Goal: Communication & Community: Answer question/provide support

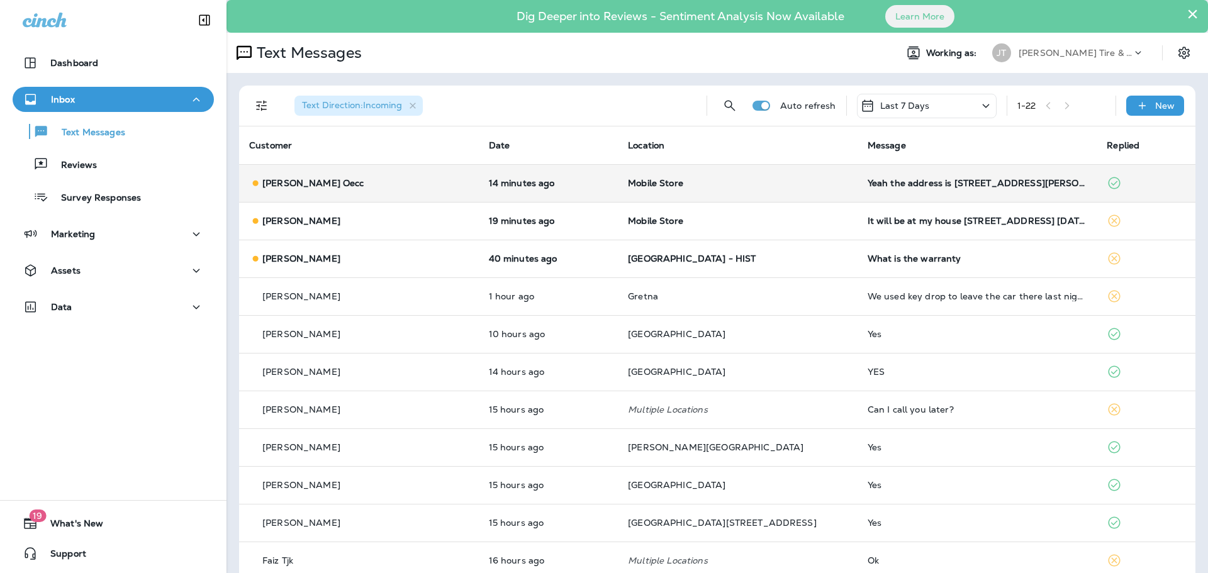
scroll to position [63, 0]
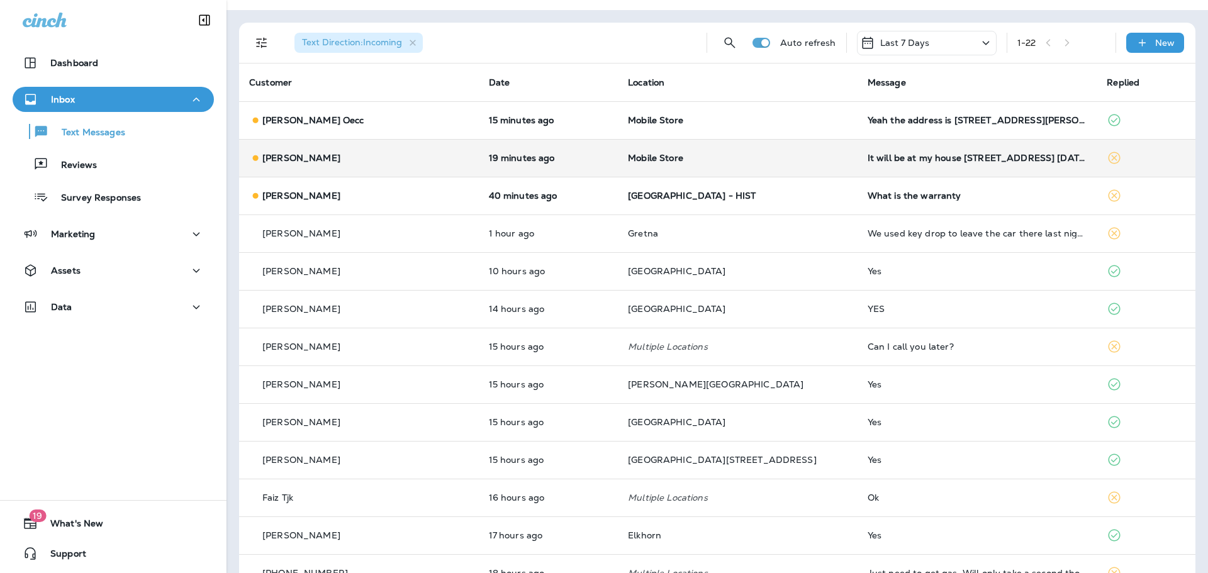
click at [858, 159] on td "It will be at my house [STREET_ADDRESS] [DATE] all day. That would probably be …" at bounding box center [978, 158] width 240 height 38
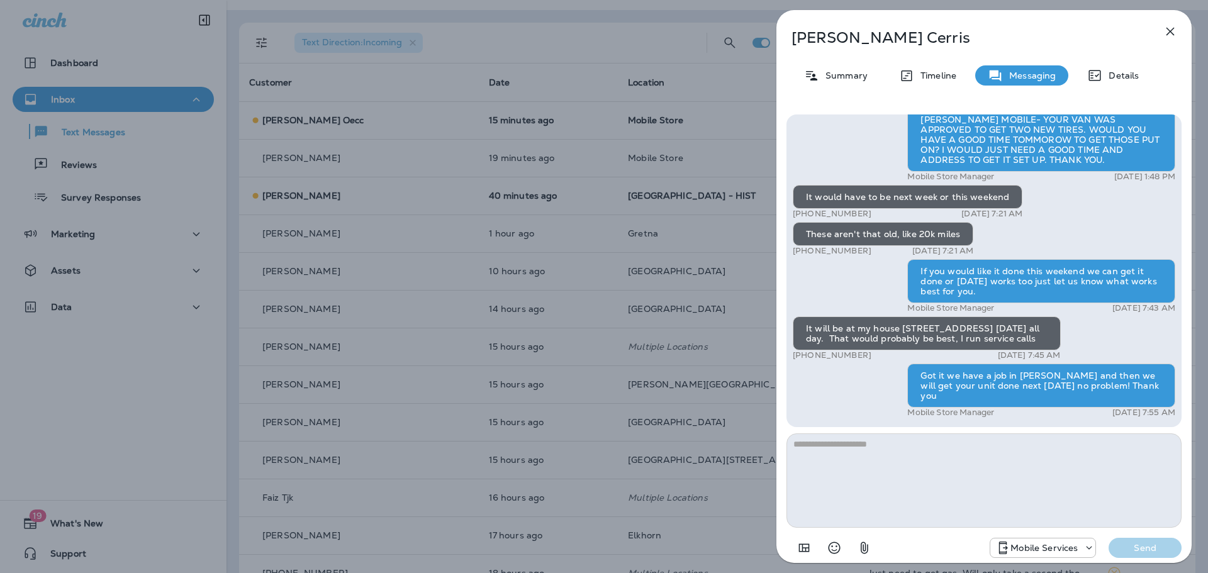
click at [1165, 26] on icon "button" at bounding box center [1170, 31] width 15 height 15
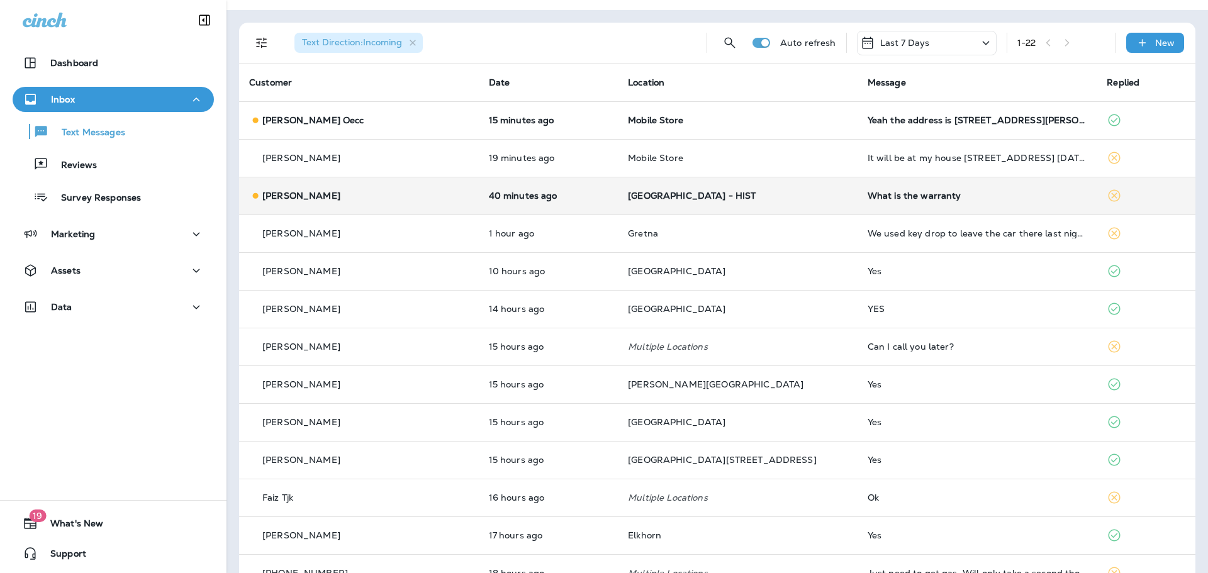
click at [762, 191] on p "[GEOGRAPHIC_DATA] - HIST" at bounding box center [738, 196] width 220 height 10
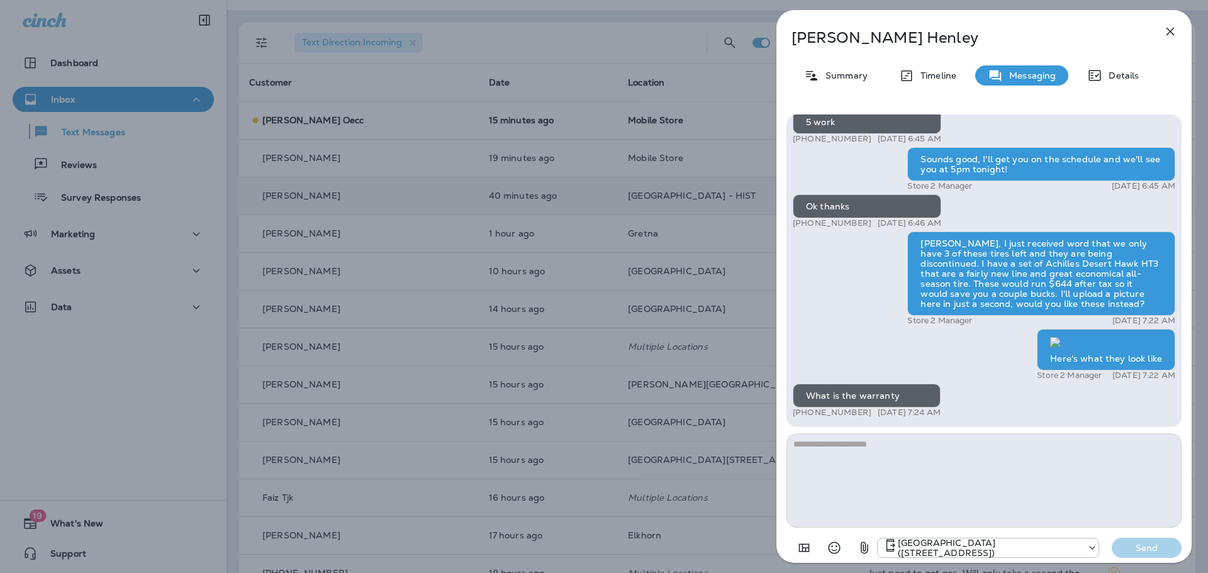
click at [1170, 33] on icon "button" at bounding box center [1170, 31] width 15 height 15
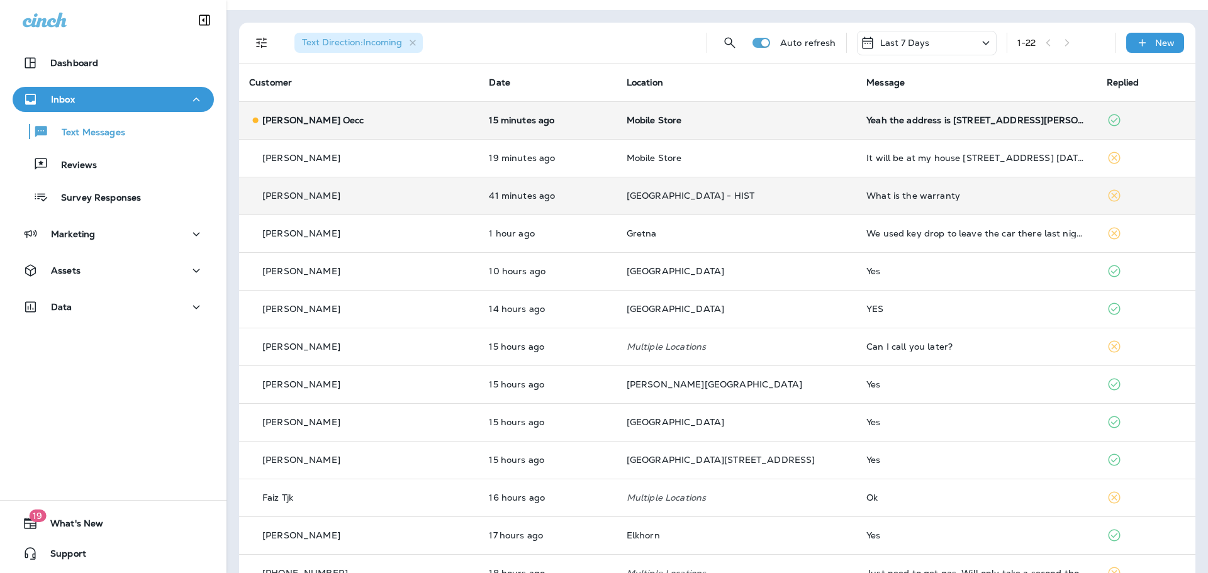
click at [856, 114] on td "Yeah the address is [STREET_ADDRESS][PERSON_NAME]" at bounding box center [976, 120] width 240 height 38
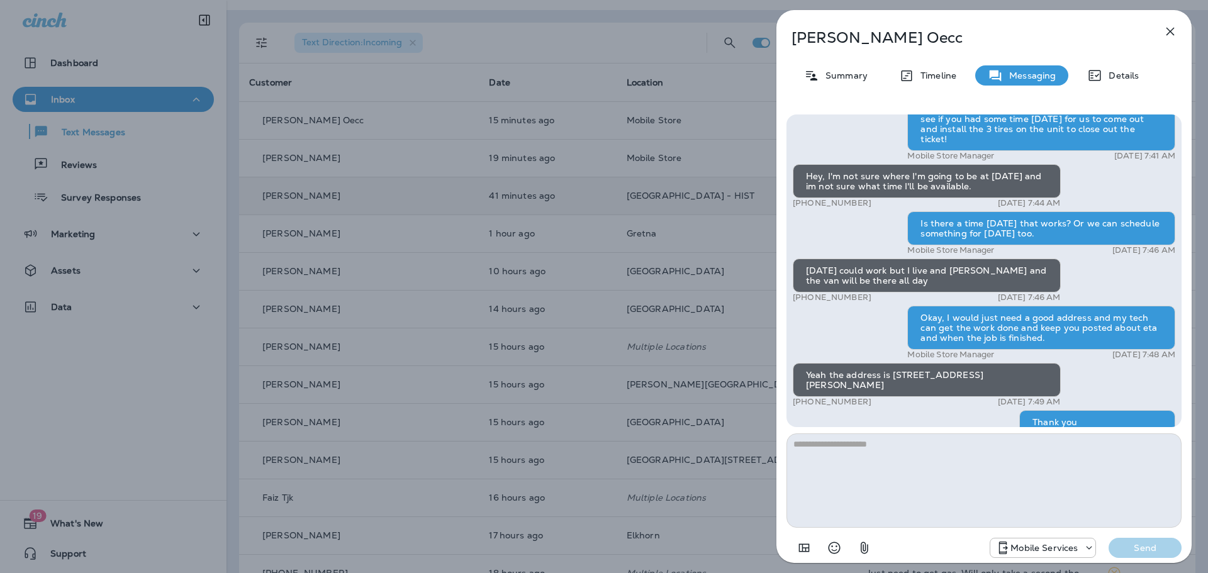
scroll to position [-40, 0]
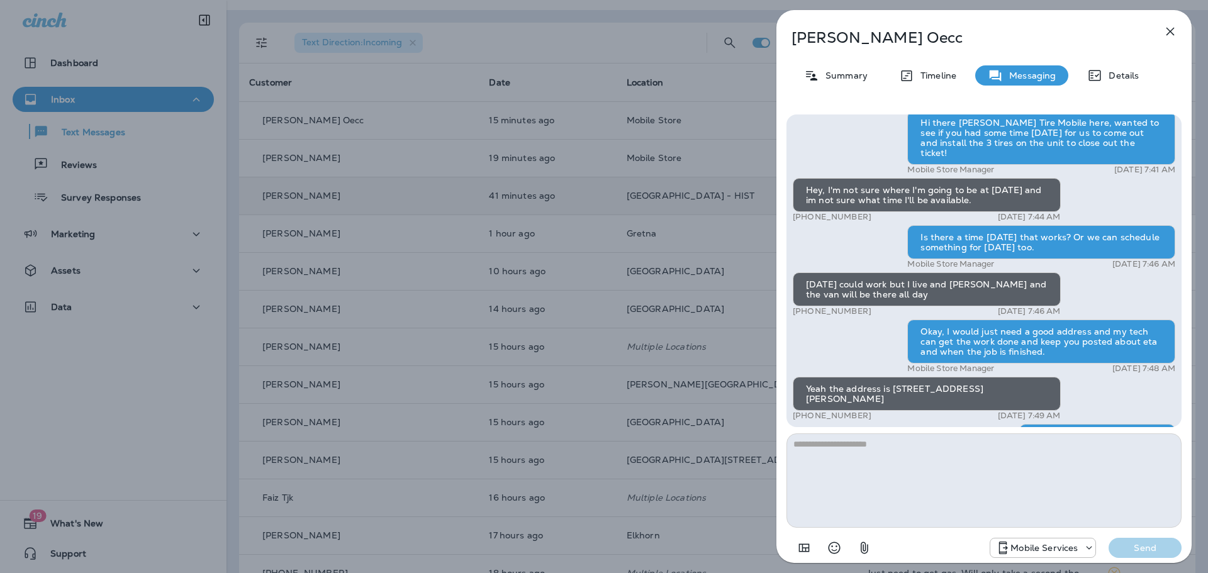
click at [1175, 27] on icon "button" at bounding box center [1170, 31] width 15 height 15
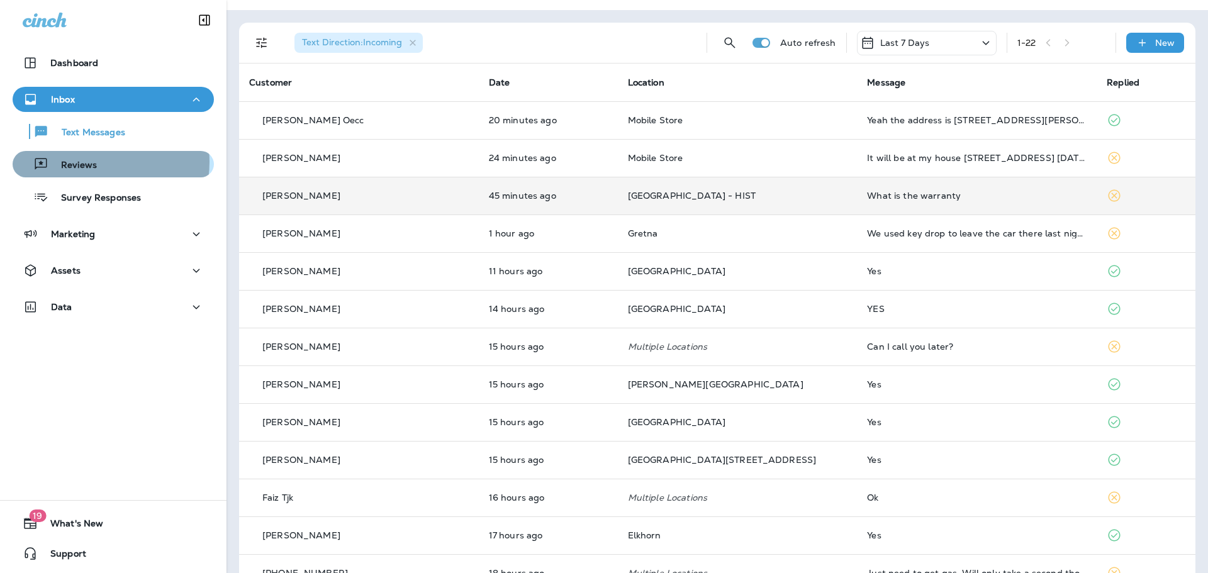
click at [93, 162] on p "Reviews" at bounding box center [72, 166] width 48 height 12
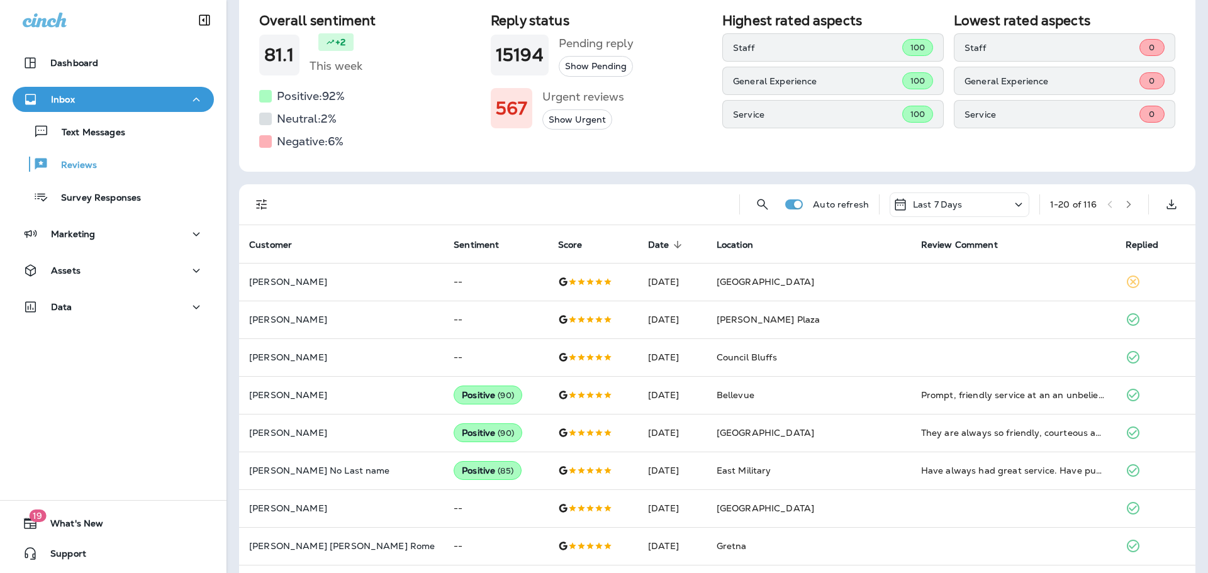
scroll to position [126, 0]
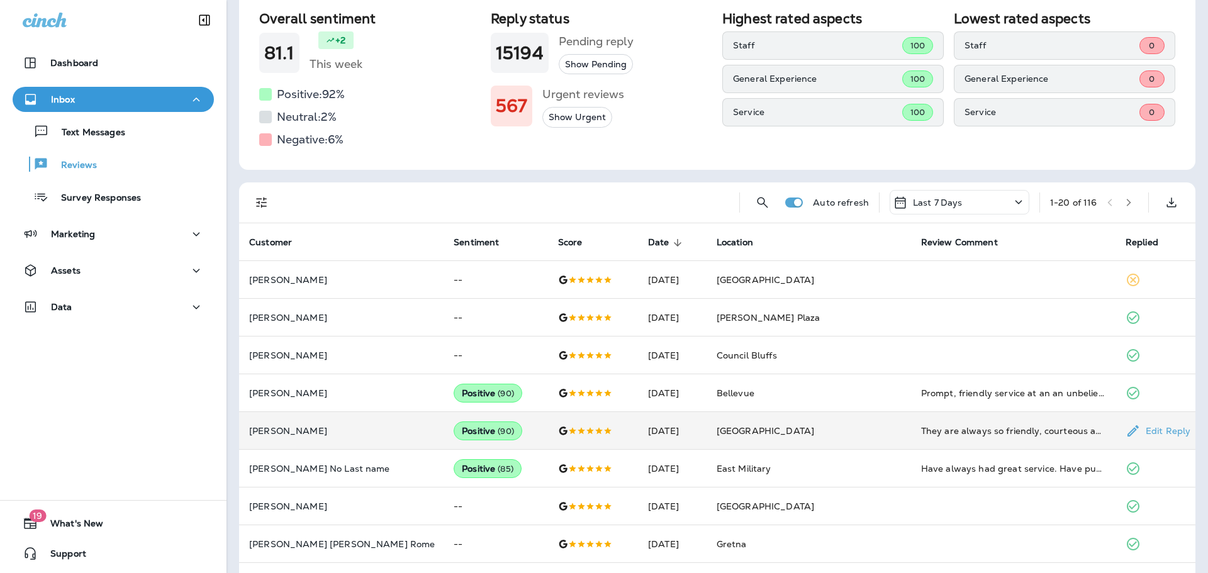
click at [1011, 439] on td "They are always so friendly, courteous and extremely helpful." at bounding box center [1013, 431] width 205 height 38
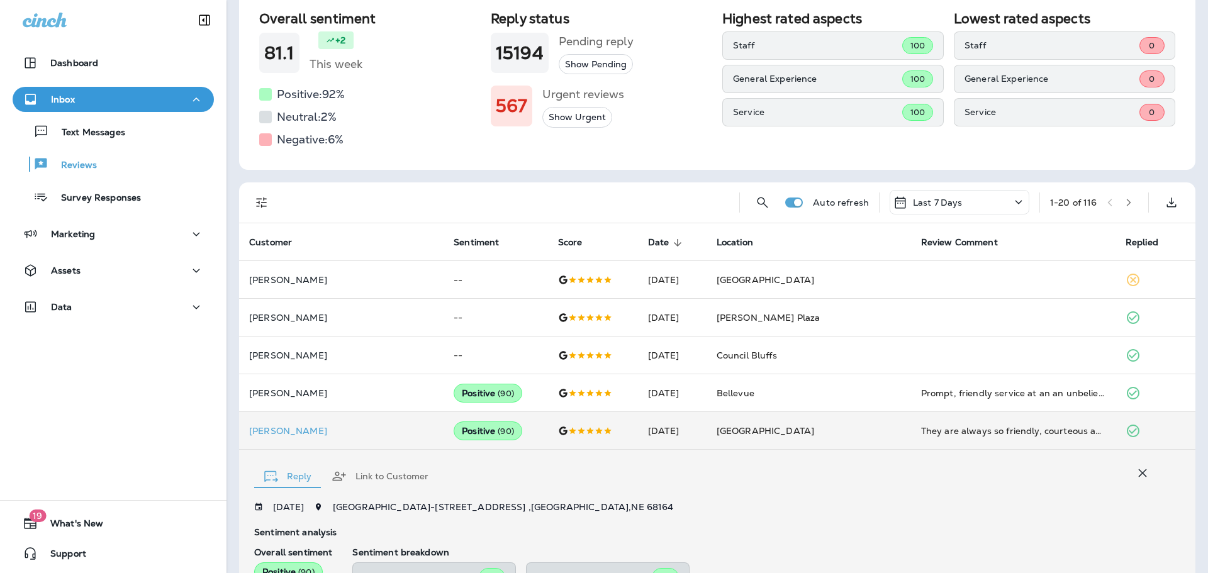
scroll to position [385, 0]
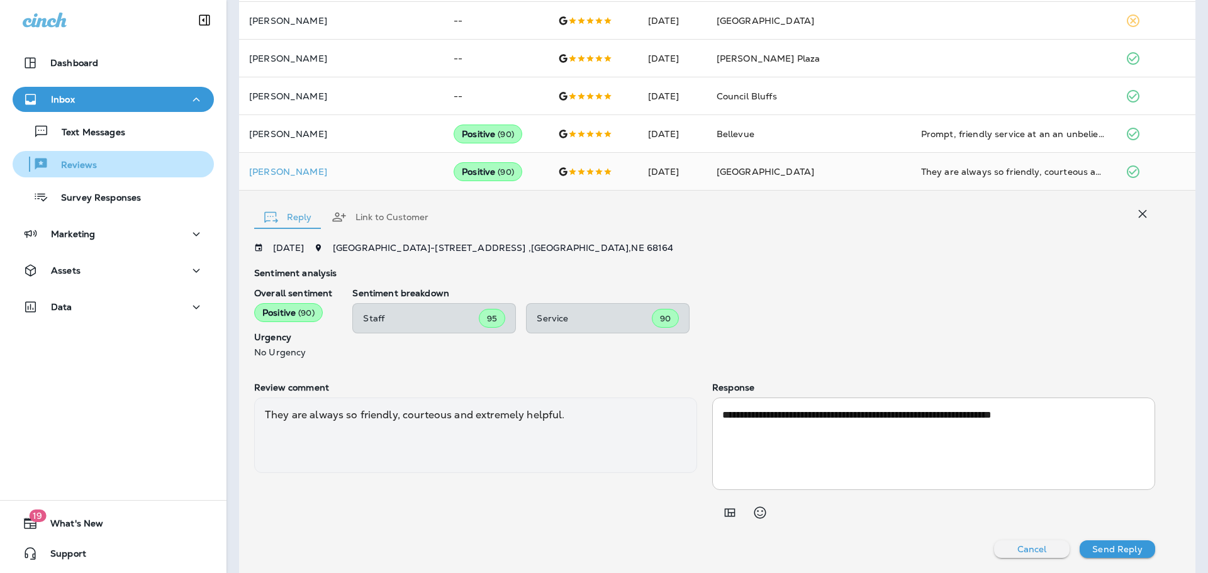
click at [91, 164] on p "Reviews" at bounding box center [72, 166] width 48 height 12
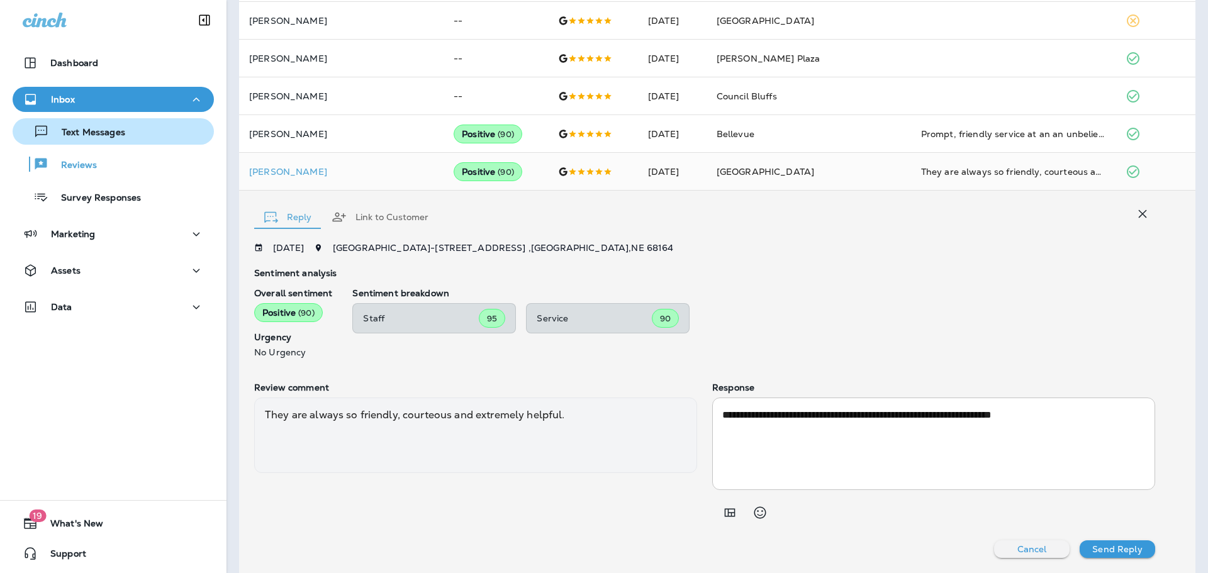
click at [160, 144] on button "Text Messages" at bounding box center [113, 131] width 201 height 26
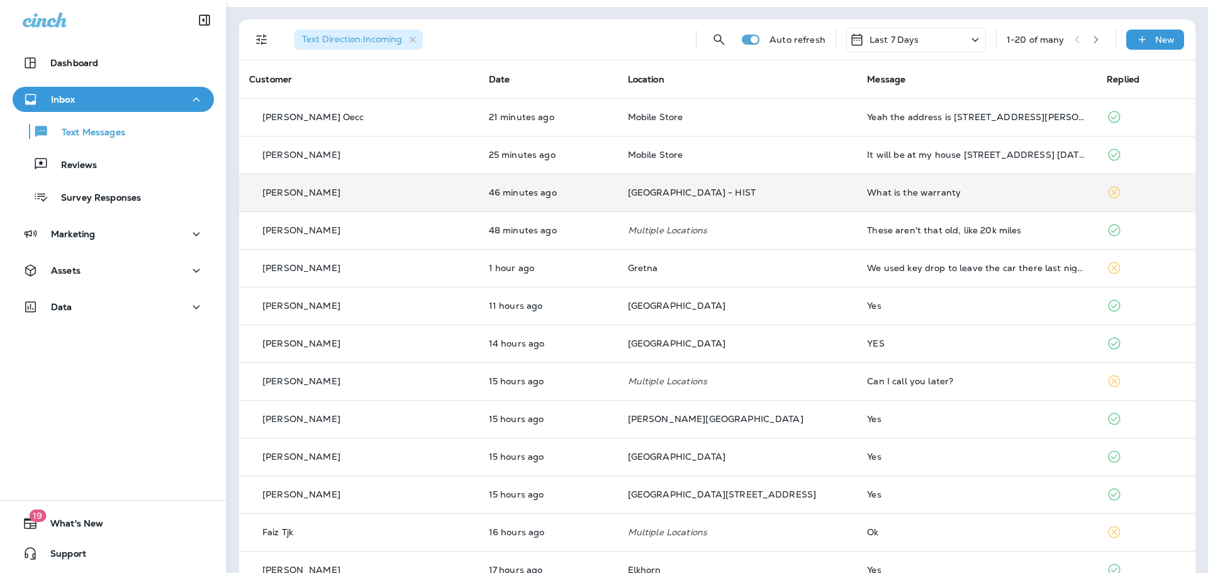
scroll to position [126, 0]
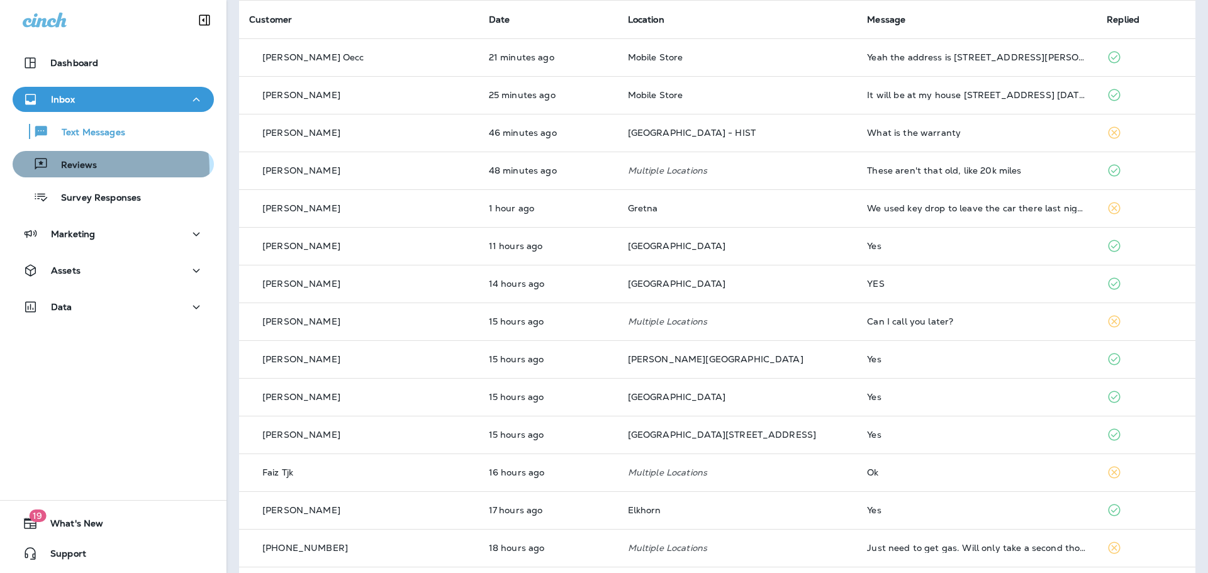
click at [95, 169] on p "Reviews" at bounding box center [72, 166] width 48 height 12
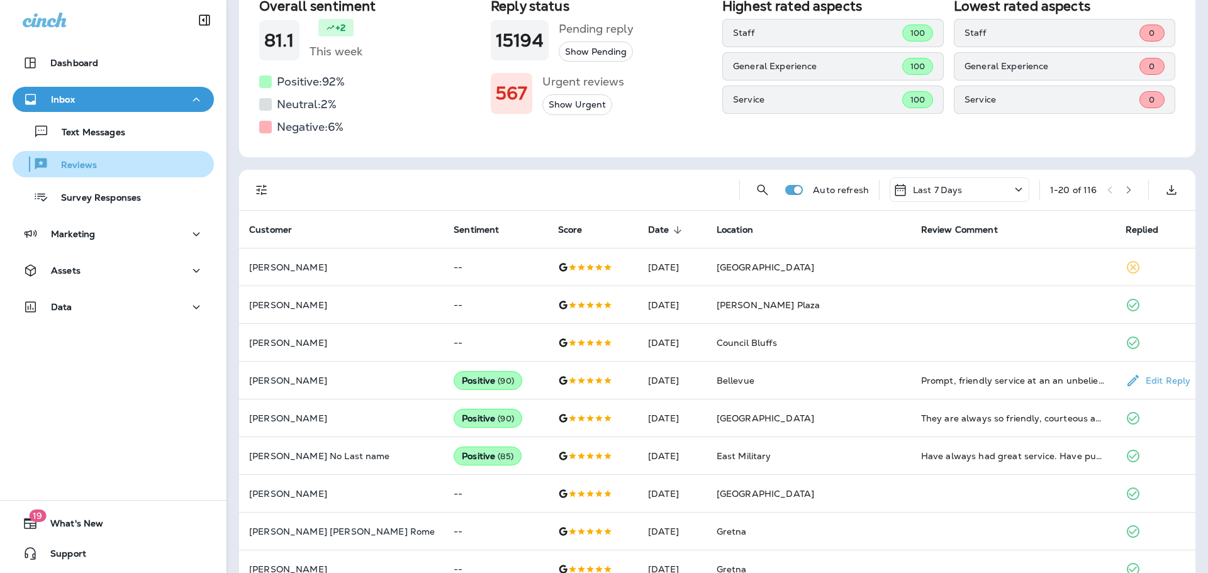
scroll to position [126, 0]
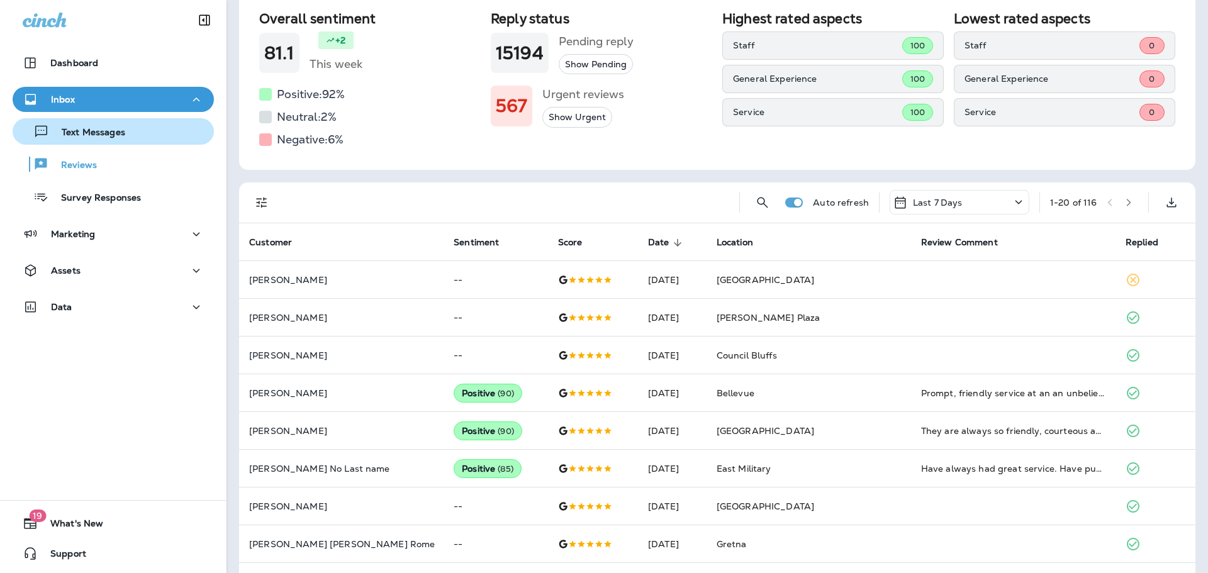
click at [92, 138] on p "Text Messages" at bounding box center [87, 133] width 76 height 12
